Goal: Use online tool/utility: Utilize a website feature to perform a specific function

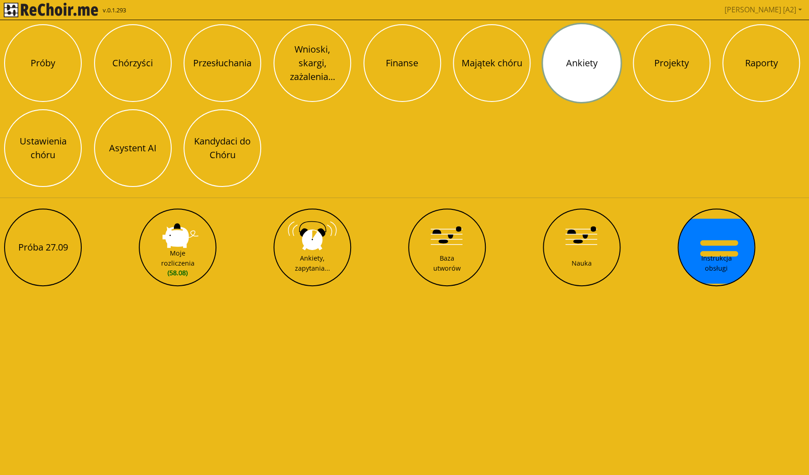
click at [600, 81] on button "Ankiety" at bounding box center [582, 63] width 78 height 78
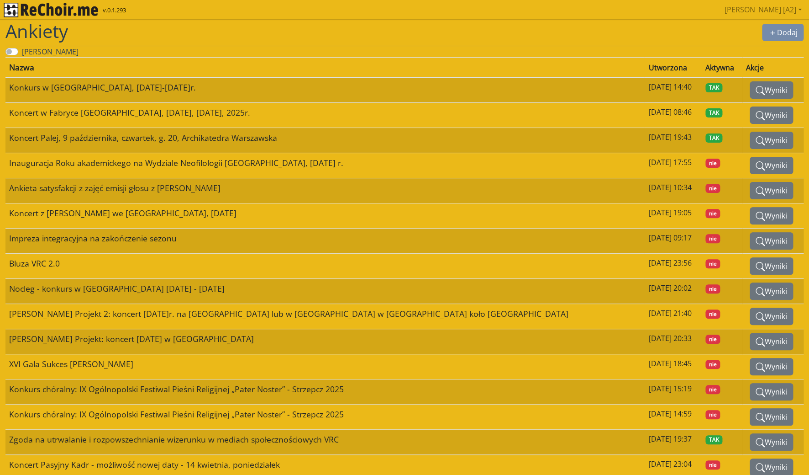
click at [16, 11] on img "rekłajer mi" at bounding box center [51, 10] width 95 height 15
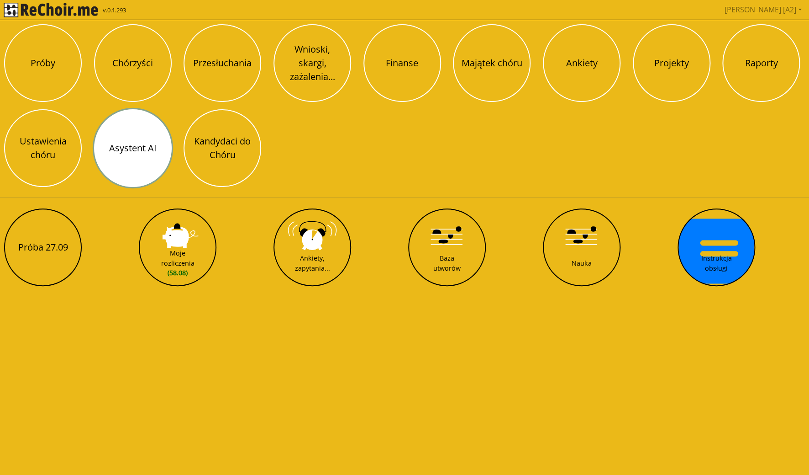
click at [152, 158] on button "Asystent AI" at bounding box center [133, 148] width 78 height 78
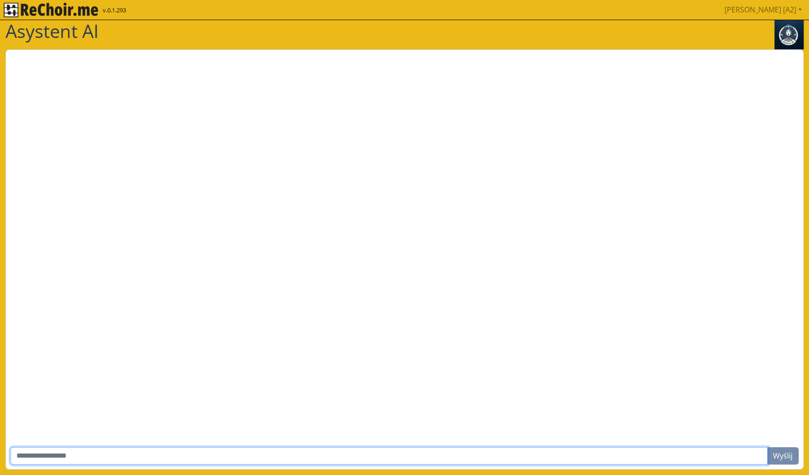
click at [171, 454] on input "text" at bounding box center [389, 455] width 757 height 17
click at [147, 458] on input "**********" at bounding box center [389, 455] width 757 height 17
click at [220, 455] on input "**********" at bounding box center [389, 455] width 757 height 17
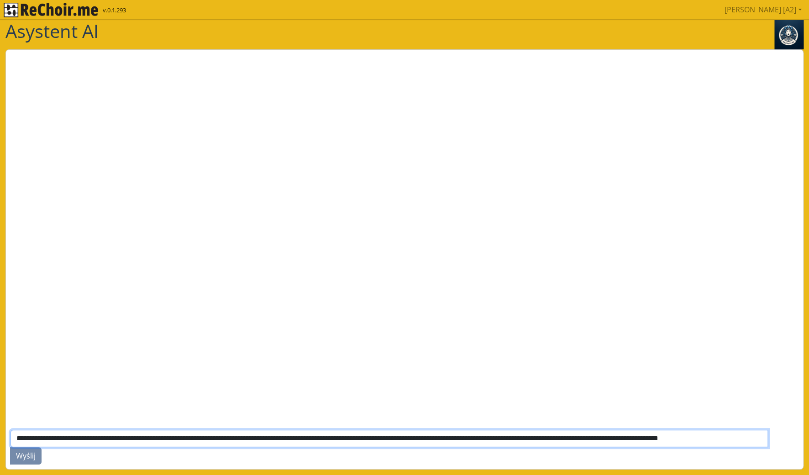
scroll to position [0, 65]
type input "**********"
click at [10, 447] on button "Wyślij" at bounding box center [26, 455] width 32 height 17
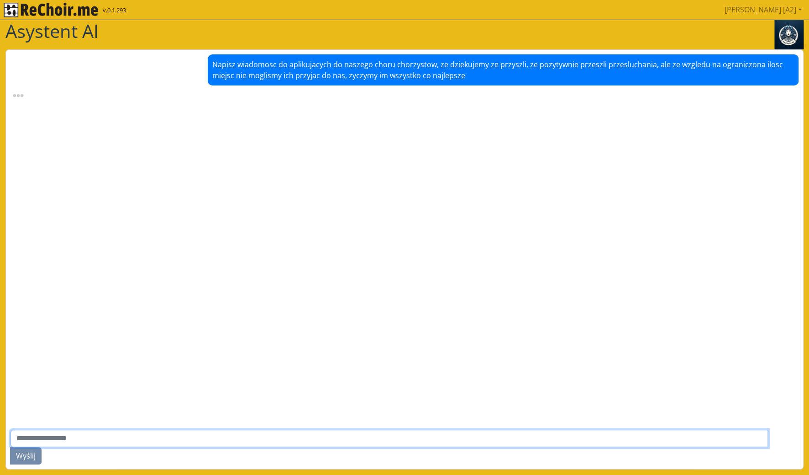
scroll to position [52, 0]
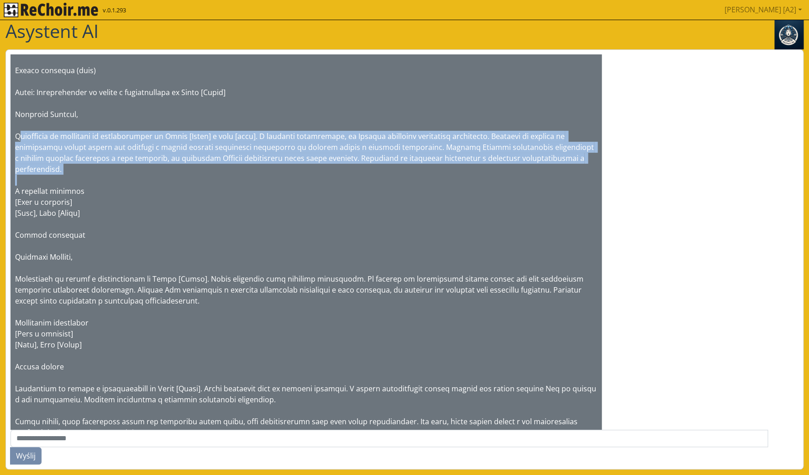
drag, startPoint x: 16, startPoint y: 136, endPoint x: 217, endPoint y: 180, distance: 206.8
click at [217, 180] on div at bounding box center [306, 240] width 591 height 404
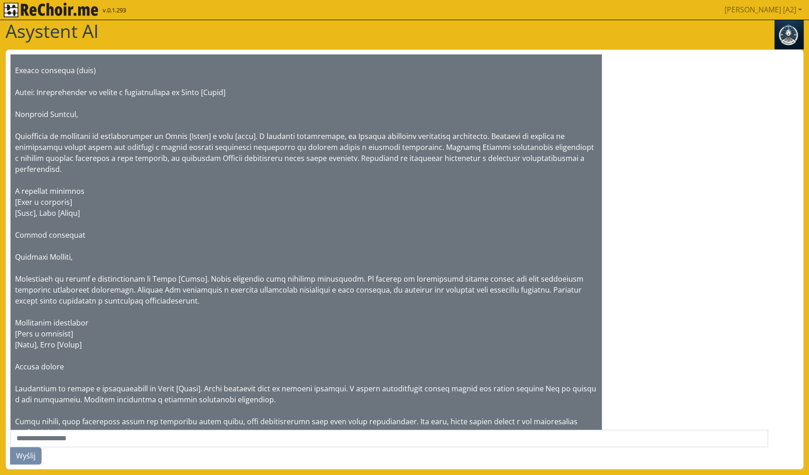
click at [154, 244] on div at bounding box center [306, 240] width 591 height 404
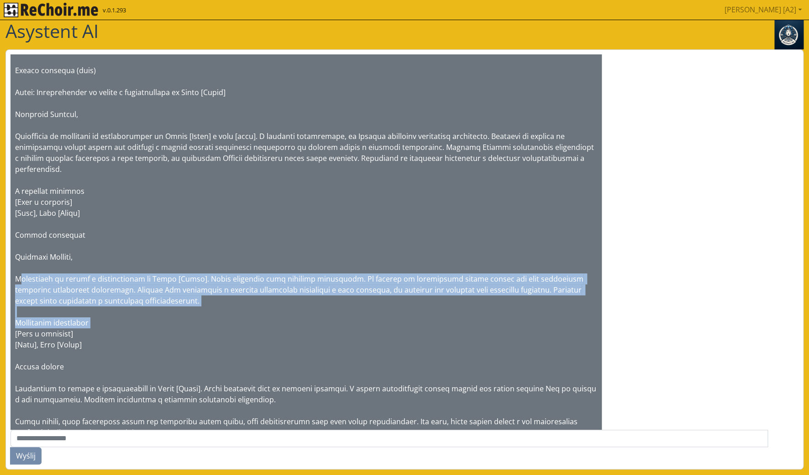
drag, startPoint x: 14, startPoint y: 280, endPoint x: 233, endPoint y: 326, distance: 223.9
click at [233, 326] on div at bounding box center [306, 240] width 591 height 404
copy div "Dziękujemy za udział w przesłuchaniu do Chóru [Nazwa]. Wasze wykonanie było nap…"
